Goal: Information Seeking & Learning: Learn about a topic

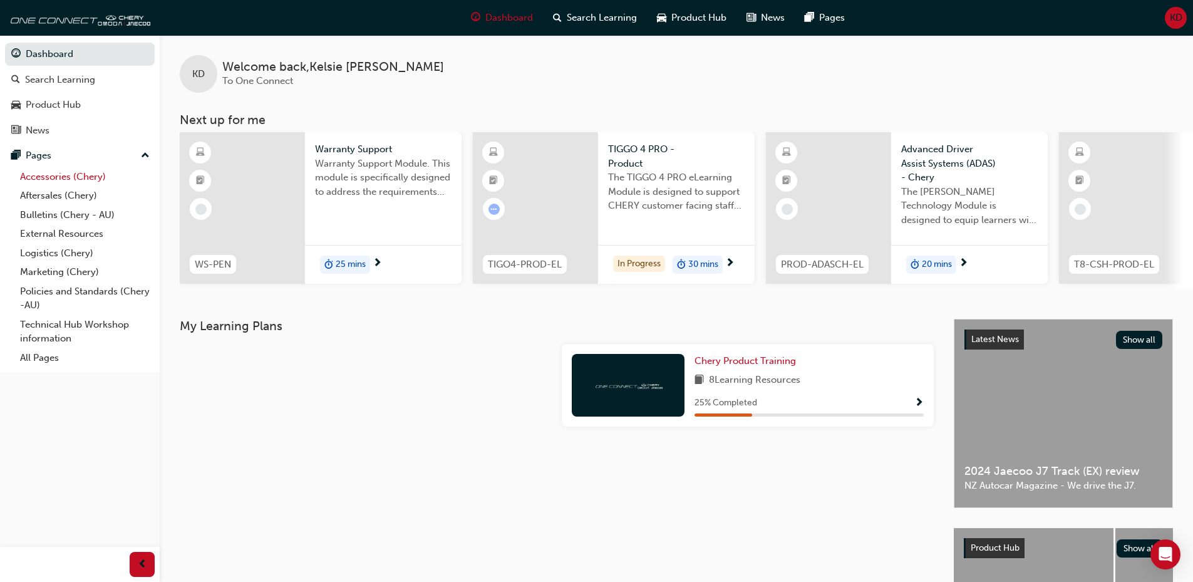
click at [68, 179] on link "Accessories (Chery)" at bounding box center [85, 176] width 140 height 19
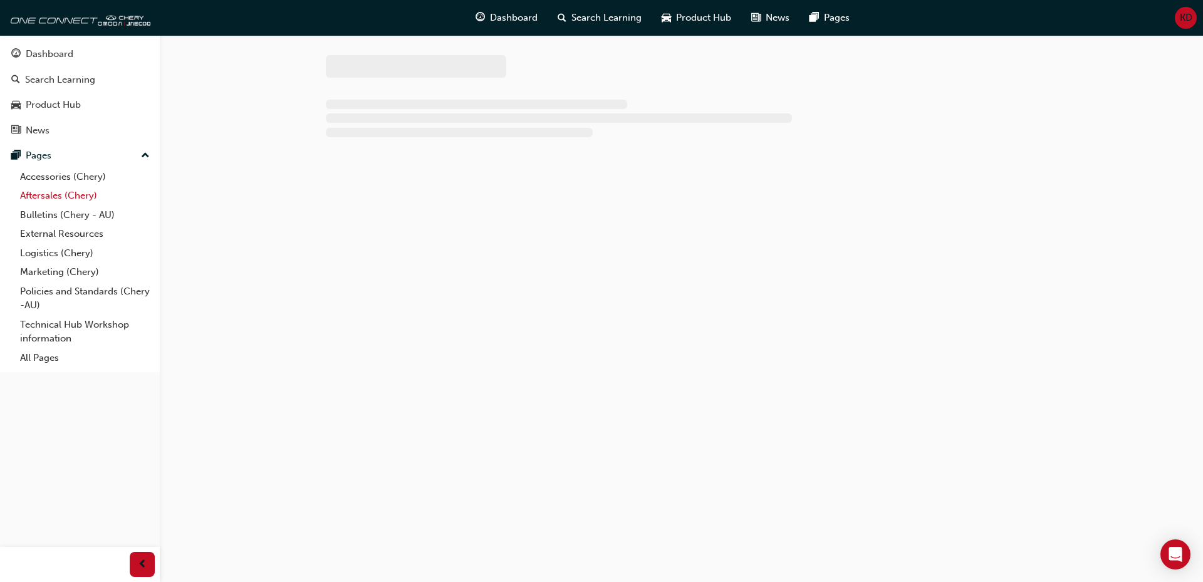
click at [63, 195] on link "Aftersales (Chery)" at bounding box center [85, 195] width 140 height 19
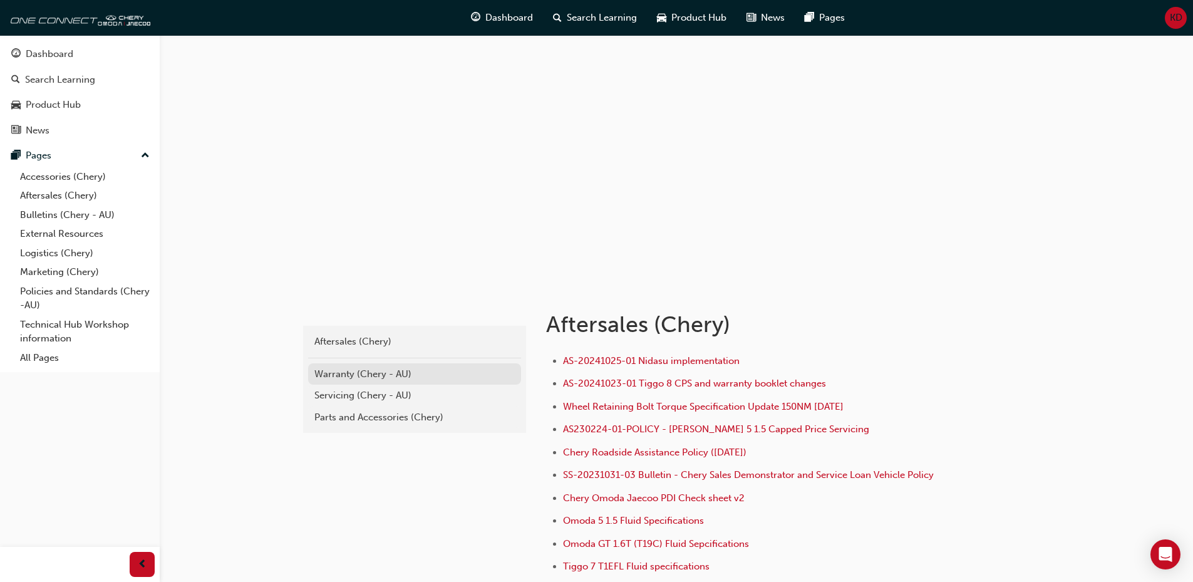
click at [326, 374] on div "Warranty (Chery - AU)" at bounding box center [414, 374] width 200 height 14
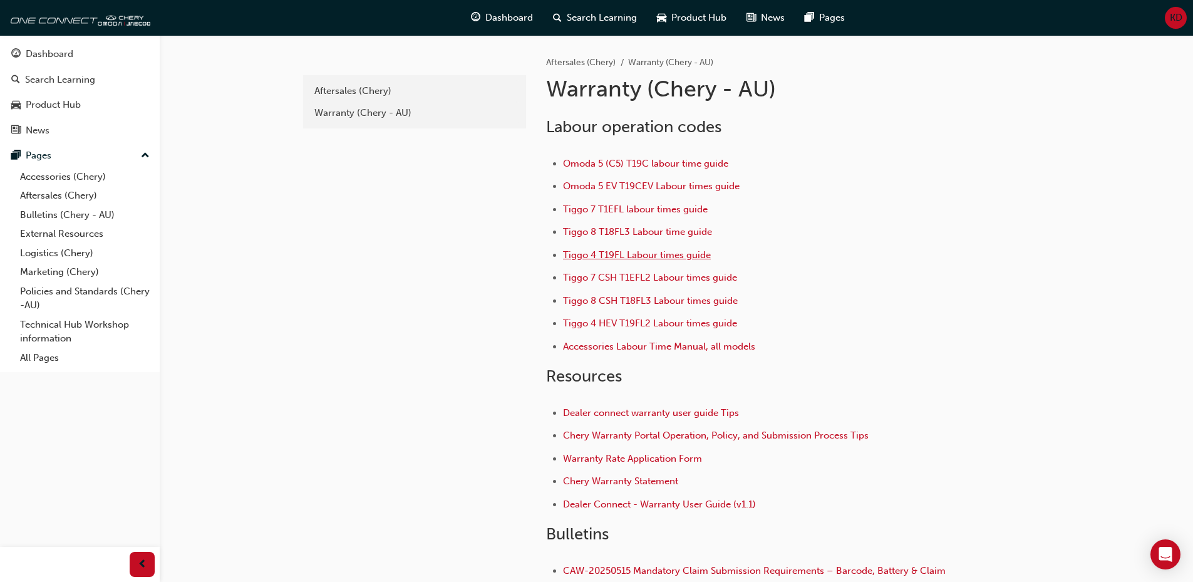
click at [610, 257] on span "Tiggo 4 T19FL Labour times guide" at bounding box center [637, 254] width 148 height 11
click at [384, 446] on div "adc209a2-71ec-4c54-84ea-3c8fd4aa636f Aftersales (Chery) Warranty (Chery - AU)" at bounding box center [413, 353] width 225 height 636
click at [60, 320] on link "Technical Hub Workshop information" at bounding box center [85, 331] width 140 height 33
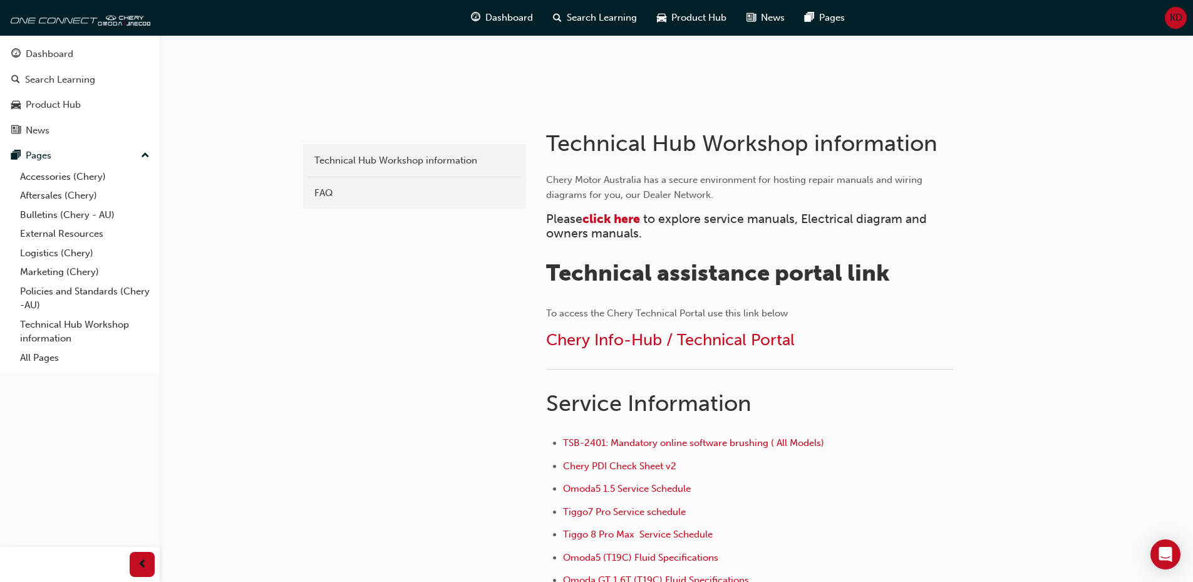
scroll to position [188, 0]
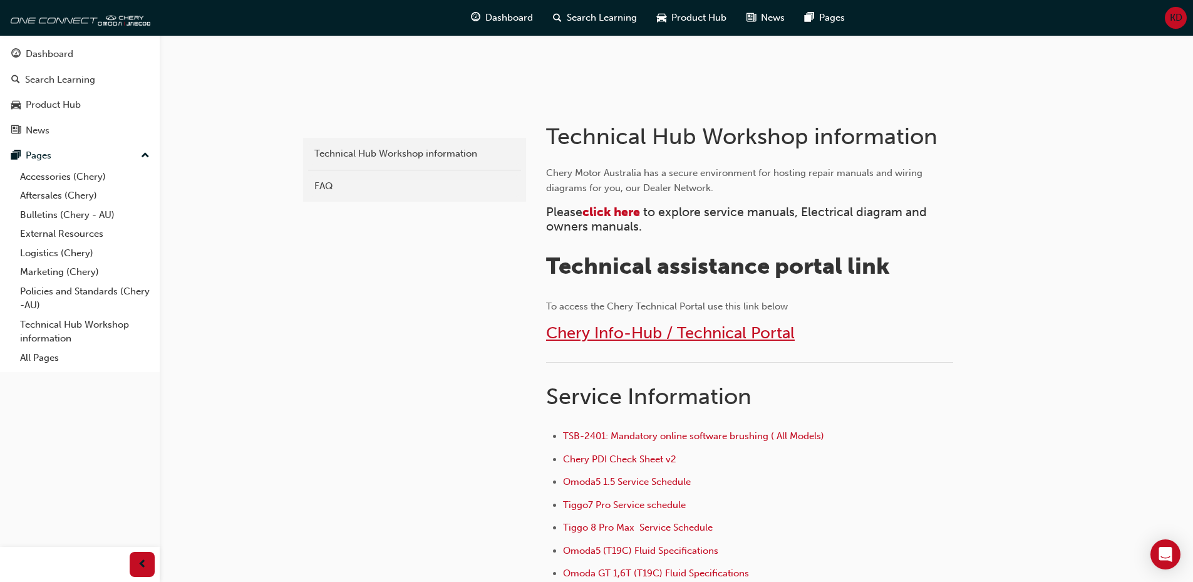
click at [619, 335] on span "Chery Info-Hub / Technical Portal" at bounding box center [670, 332] width 249 height 19
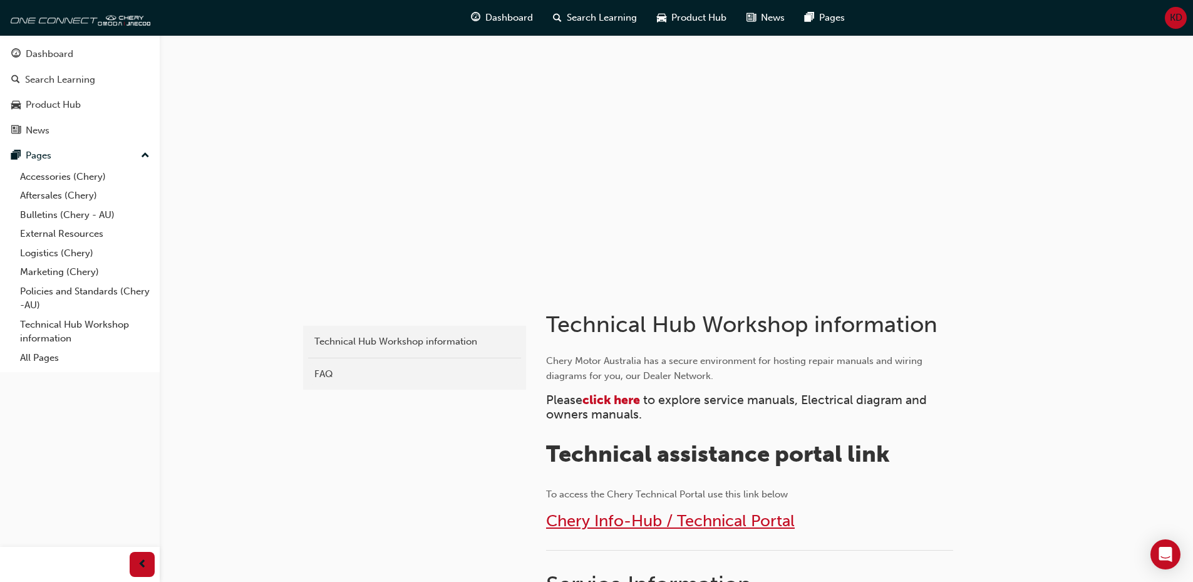
click at [646, 527] on span "Chery Info-Hub / Technical Portal" at bounding box center [670, 520] width 249 height 19
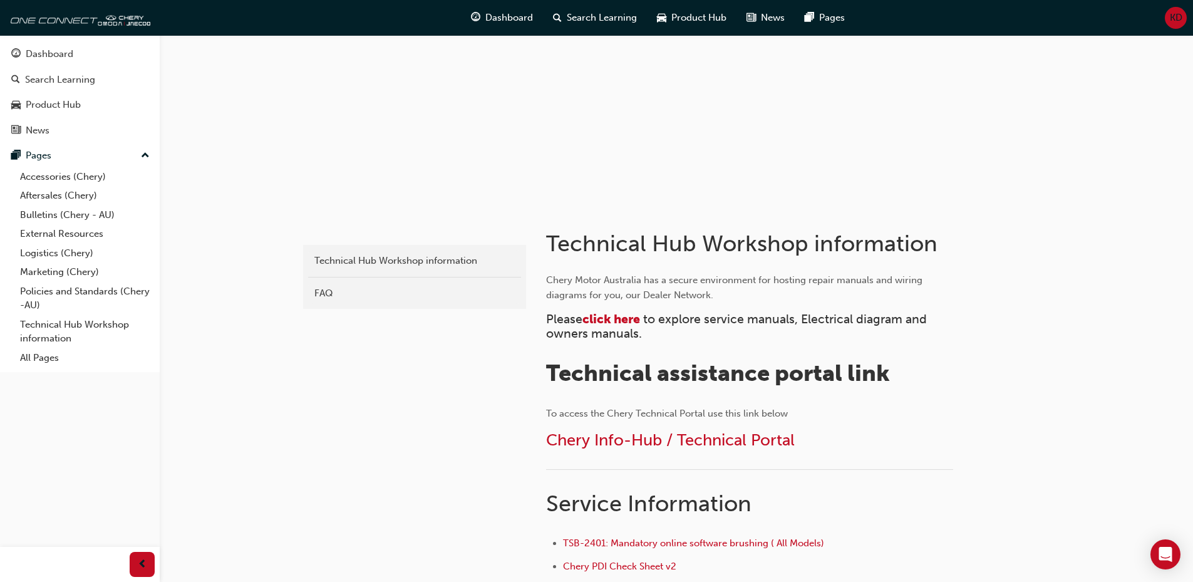
scroll to position [188, 0]
